Goal: Task Accomplishment & Management: Manage account settings

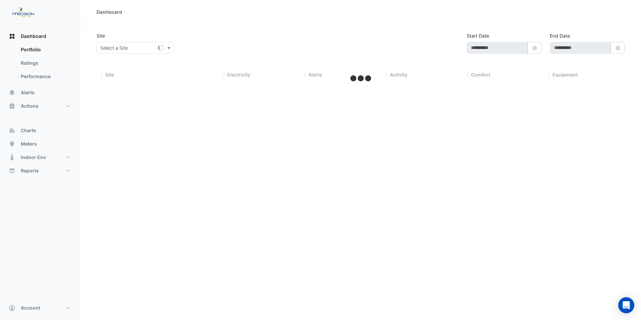
type input "**********"
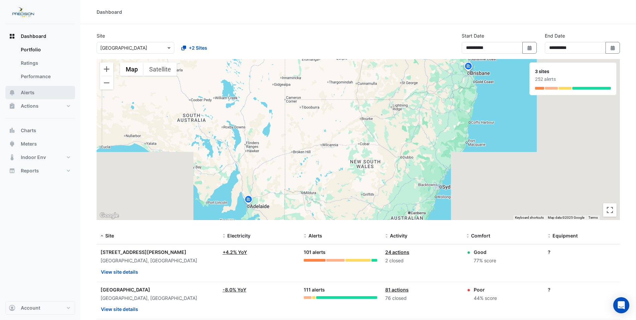
click at [30, 91] on span "Alerts" at bounding box center [28, 92] width 14 height 7
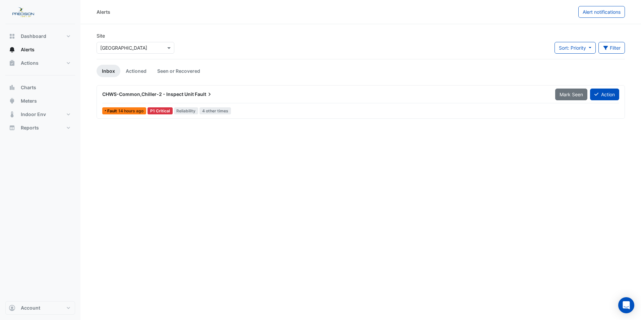
click at [168, 93] on span "CHWS-Common,Chiller-2 - Inspect Unit" at bounding box center [147, 94] width 91 height 6
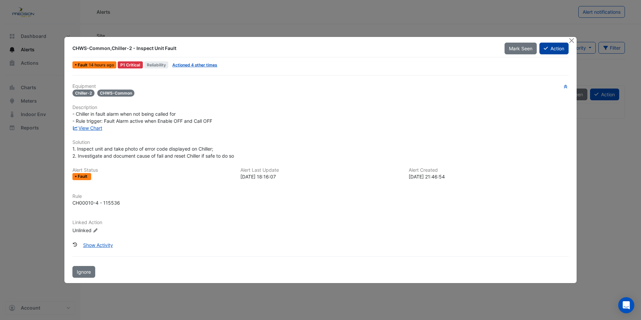
click at [555, 50] on button "Action" at bounding box center [553, 49] width 29 height 12
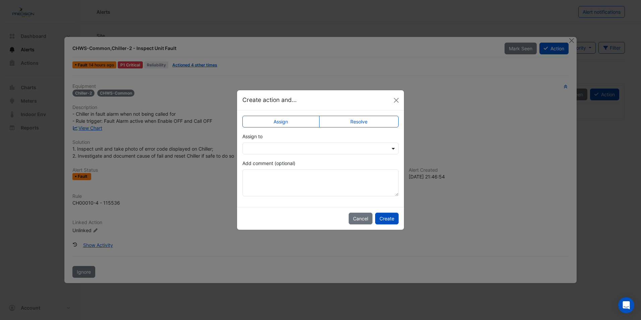
click at [394, 148] on span at bounding box center [394, 148] width 8 height 7
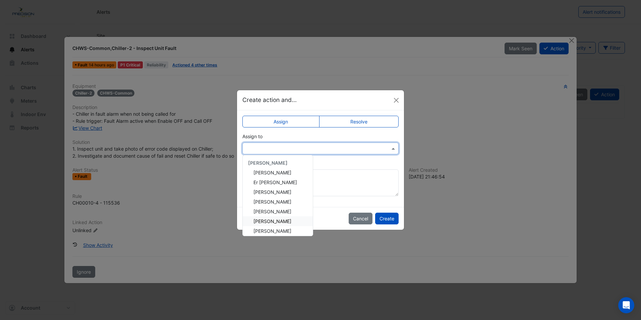
click at [276, 220] on span "[PERSON_NAME]" at bounding box center [272, 221] width 38 height 6
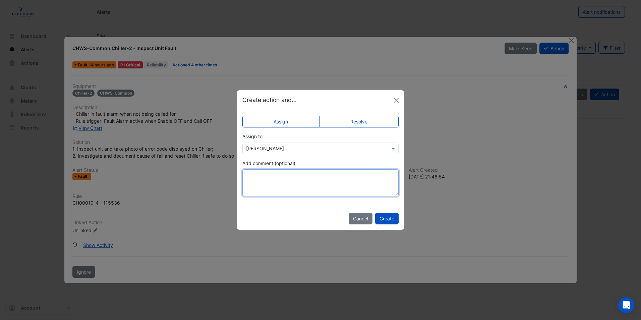
click at [273, 174] on textarea "Add comment (optional)" at bounding box center [320, 182] width 156 height 27
click at [284, 121] on label "Assign" at bounding box center [280, 122] width 77 height 12
click at [281, 120] on label "Assign" at bounding box center [280, 122] width 77 height 12
click at [380, 221] on button "Create" at bounding box center [386, 218] width 23 height 12
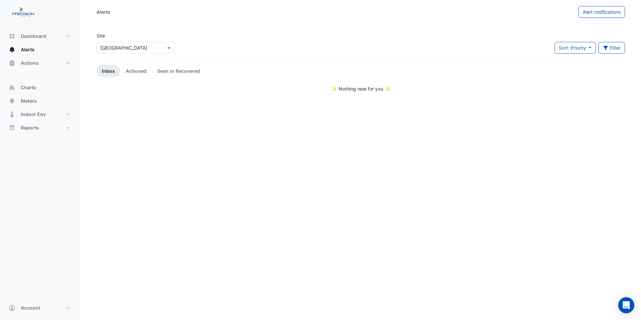
drag, startPoint x: 33, startPoint y: 317, endPoint x: 37, endPoint y: 337, distance: 20.2
click at [37, 319] on html "Alerts Alert notifications Site Select a Site × [GEOGRAPHIC_DATA] Sort: Priorit…" at bounding box center [320, 160] width 641 height 320
click at [281, 198] on div "Alerts Alert notifications Site Select a Site × [GEOGRAPHIC_DATA] Sort: Priorit…" at bounding box center [360, 160] width 560 height 320
